Goal: Task Accomplishment & Management: Manage account settings

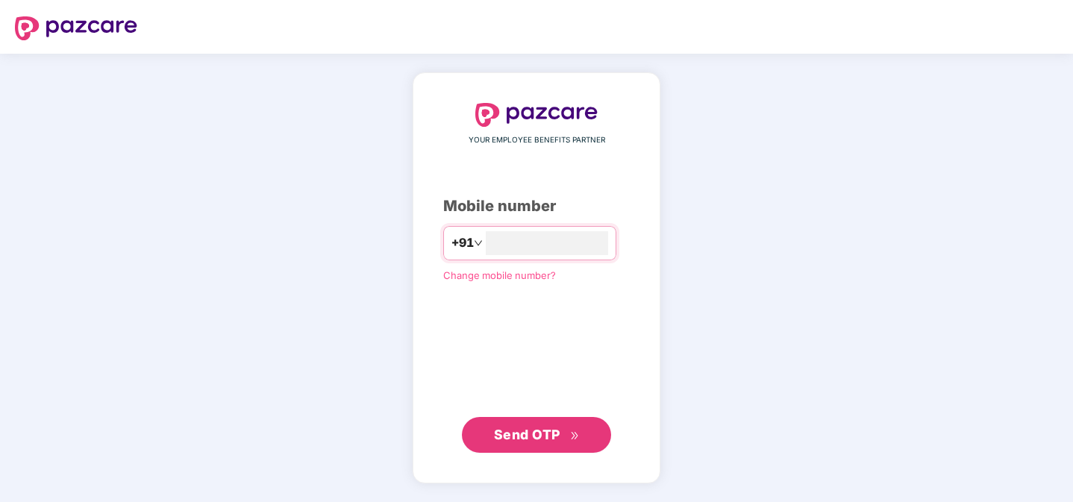
type input "**********"
click at [567, 433] on span "Send OTP" at bounding box center [537, 434] width 86 height 21
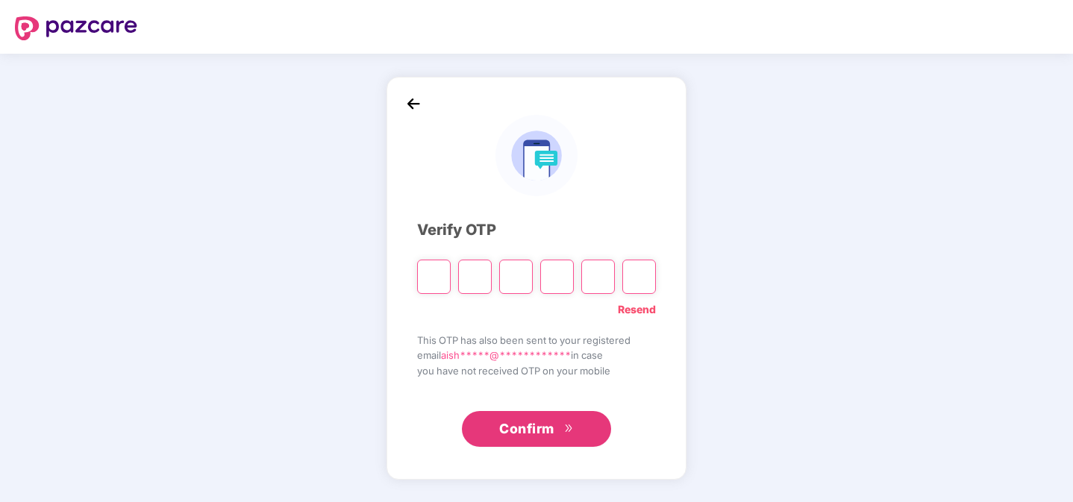
type input "*"
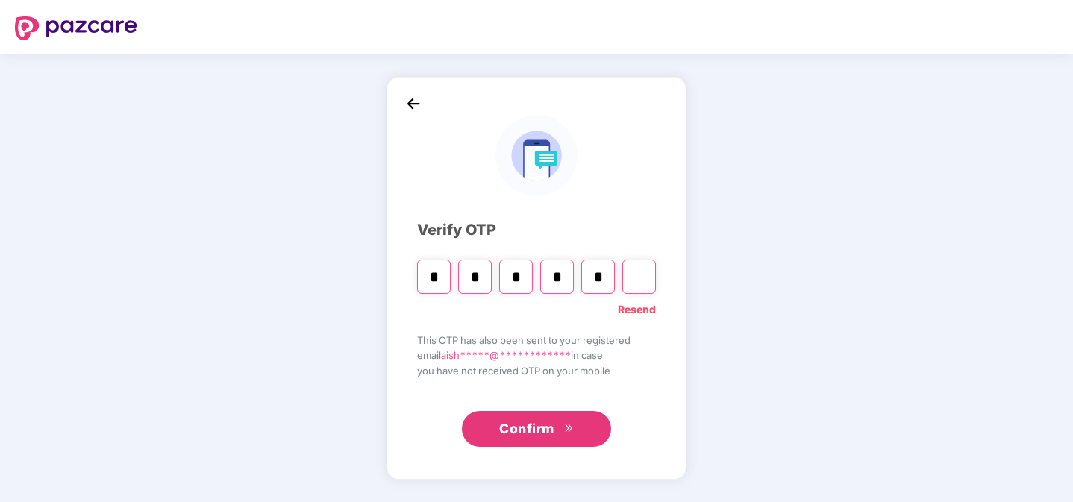
type input "*"
